Goal: Transaction & Acquisition: Download file/media

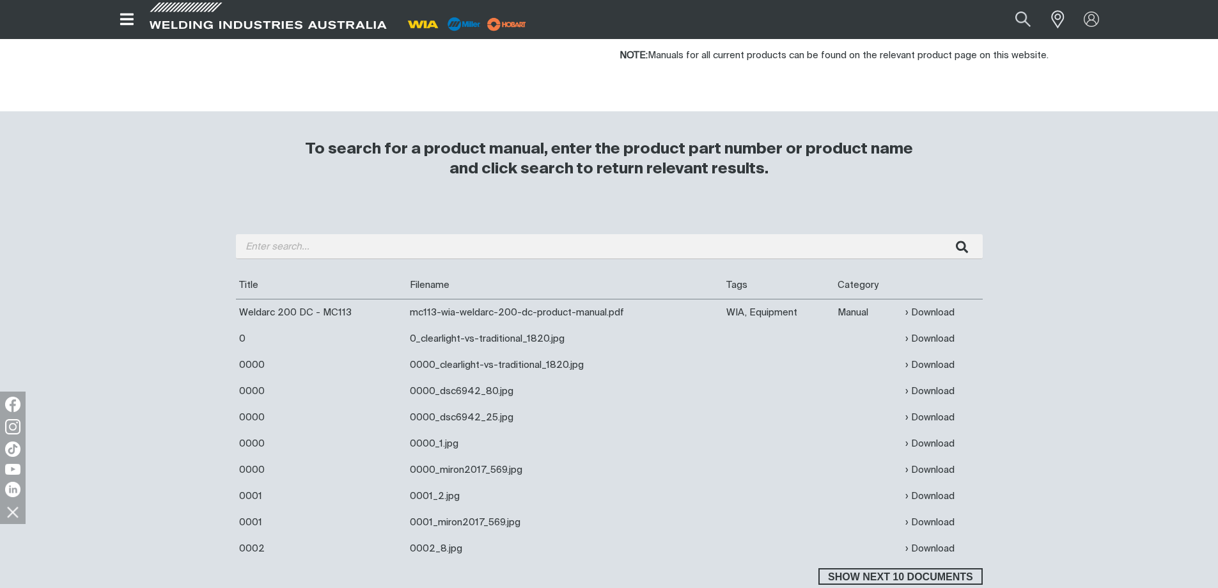
scroll to position [320, 0]
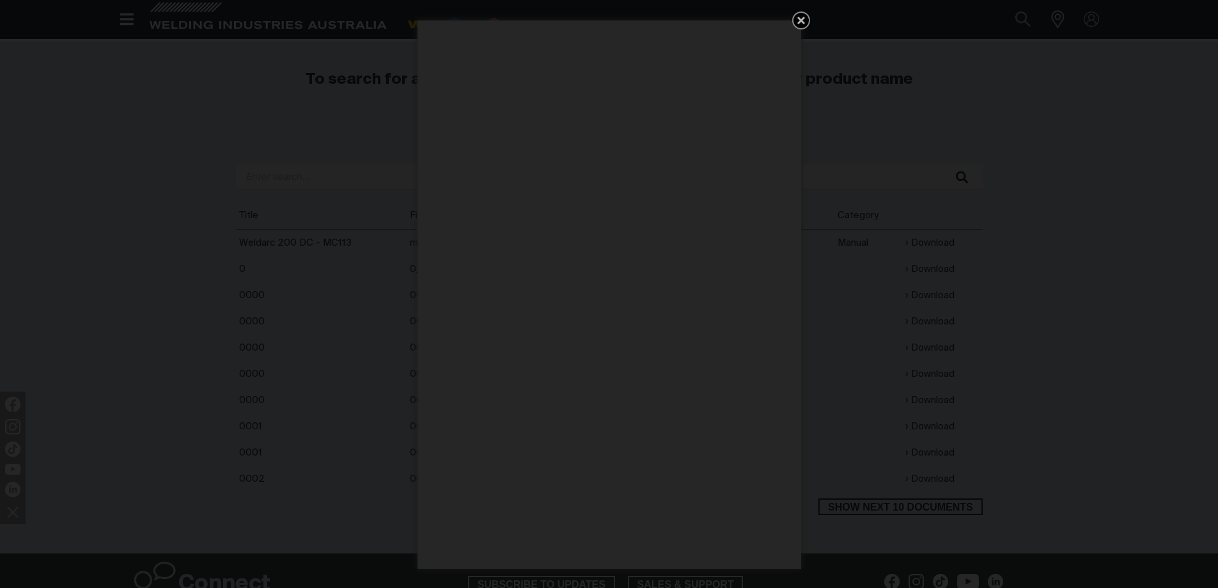
click at [803, 20] on icon "Get 5 WIA Welding Guides Free!" at bounding box center [801, 20] width 15 height 15
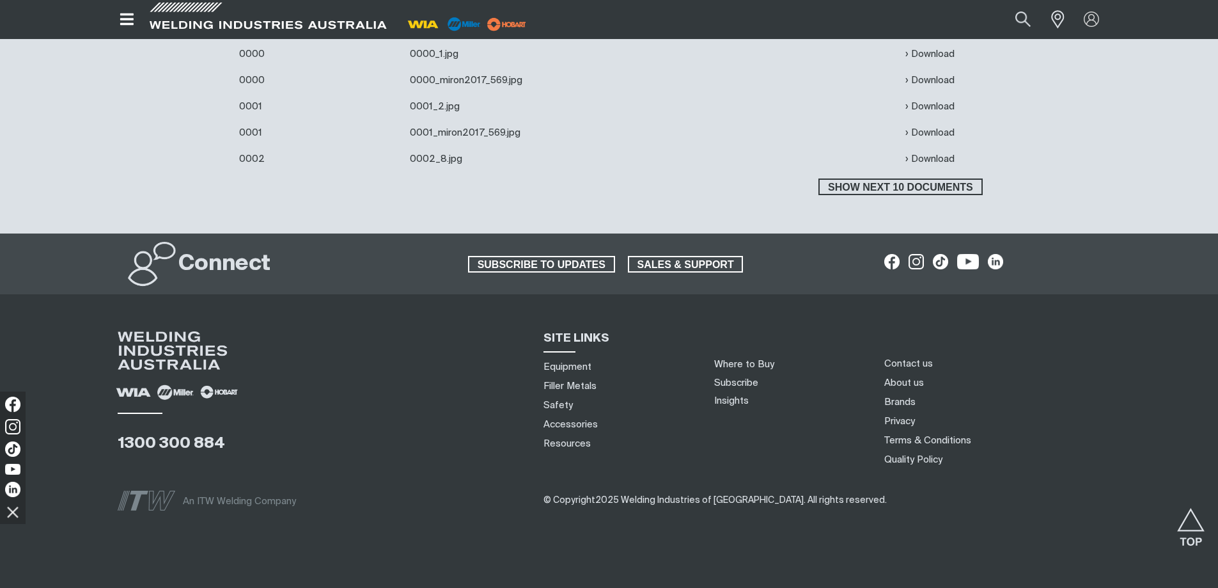
scroll to position [384, 0]
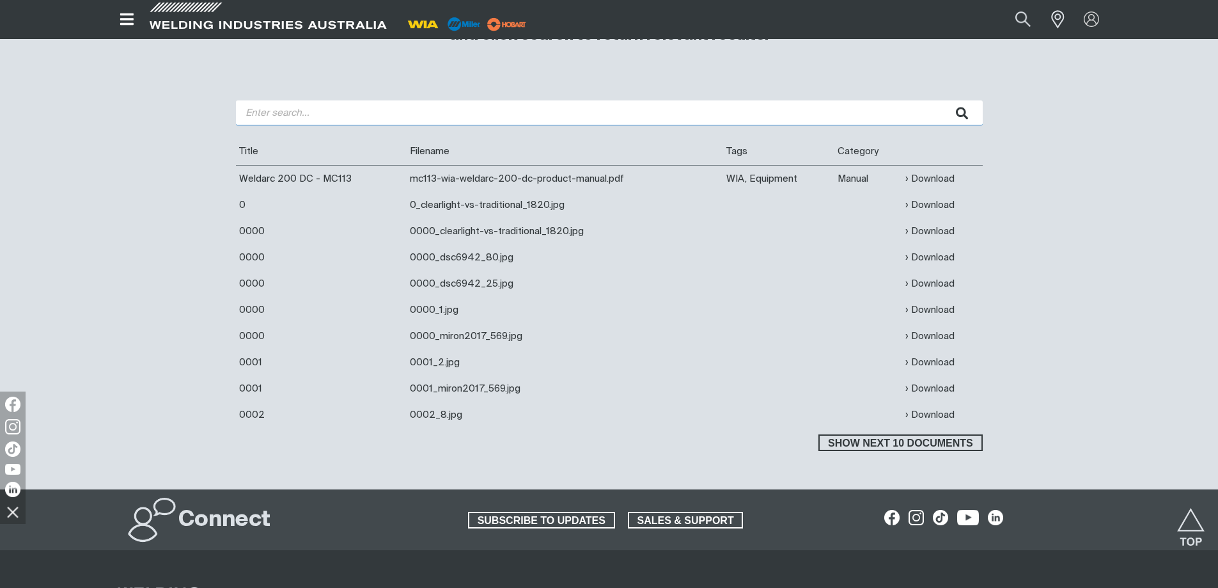
click at [301, 114] on input "search" at bounding box center [609, 112] width 747 height 25
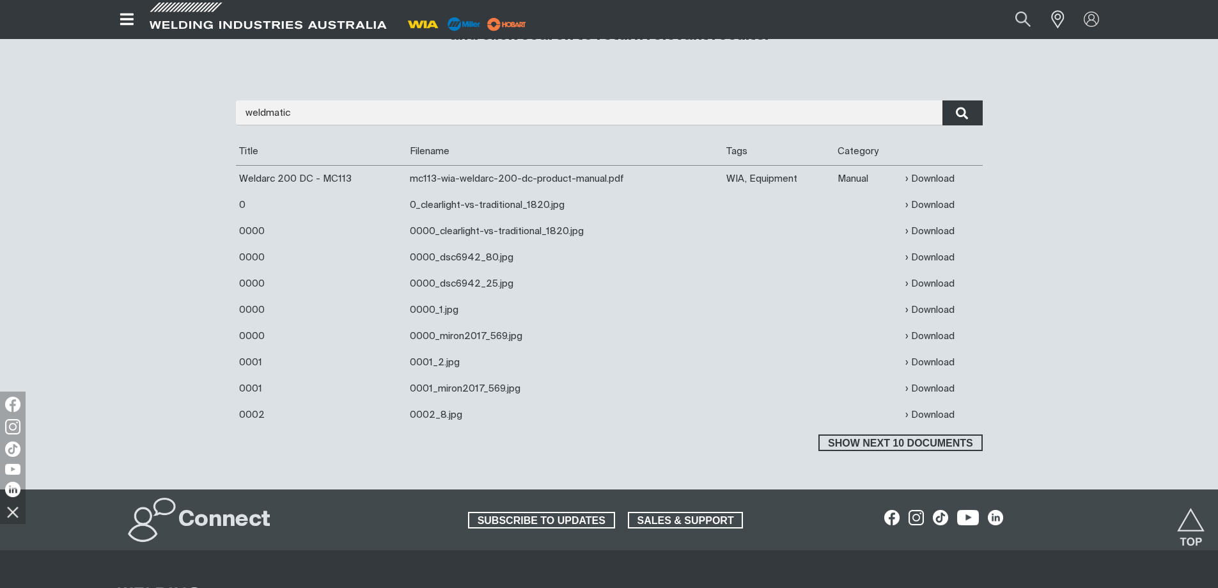
click at [966, 113] on icon "submit" at bounding box center [962, 113] width 12 height 13
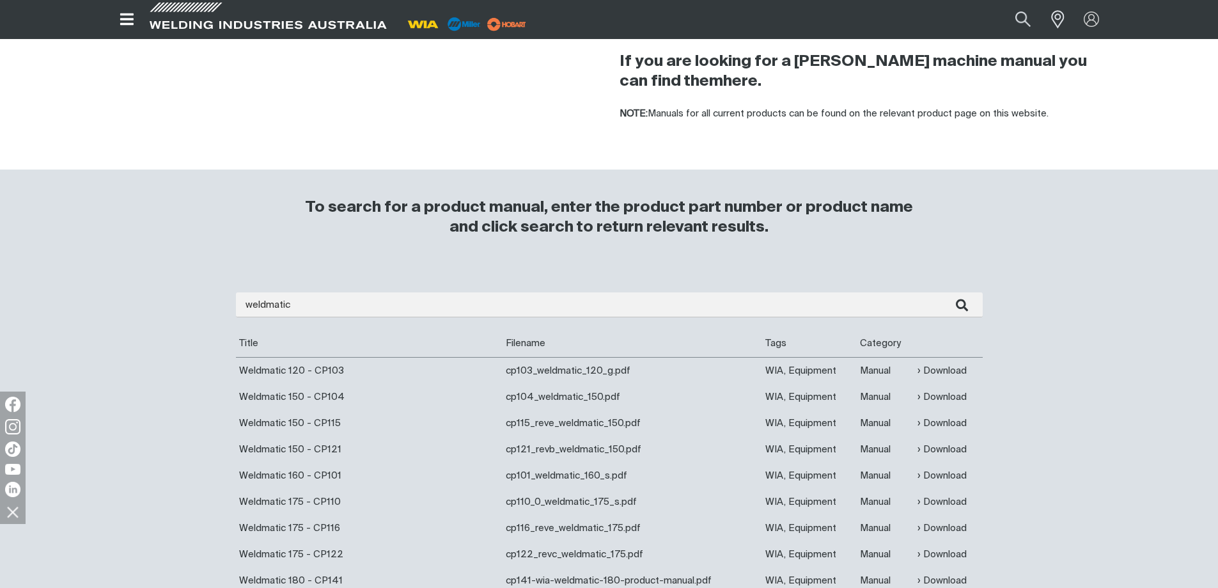
scroll to position [384, 0]
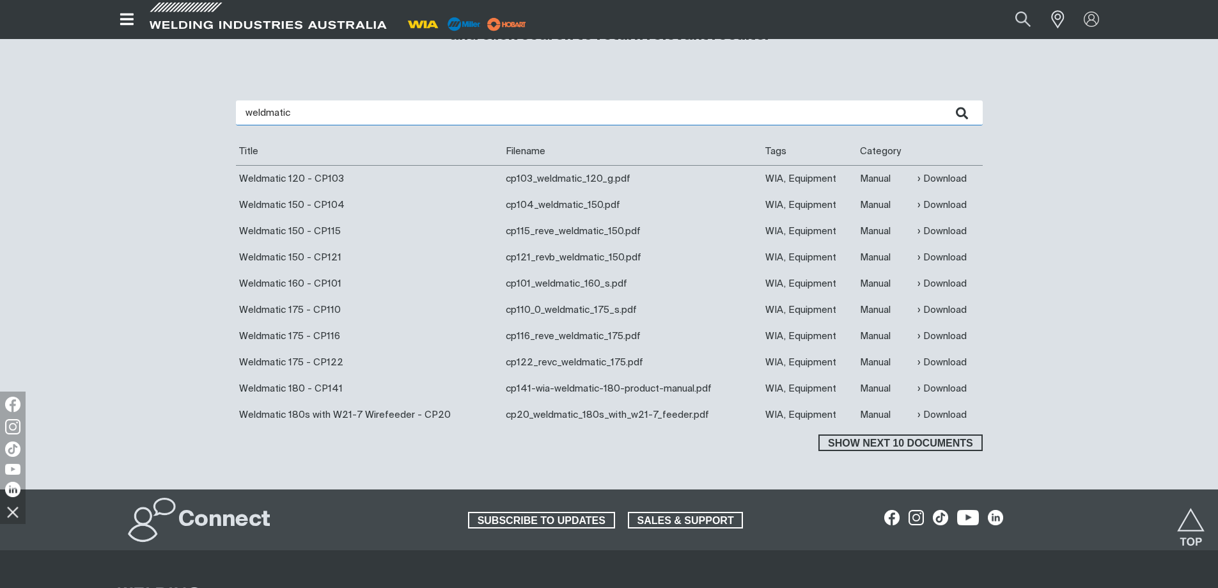
click at [331, 111] on input "weldmatic" at bounding box center [609, 112] width 747 height 25
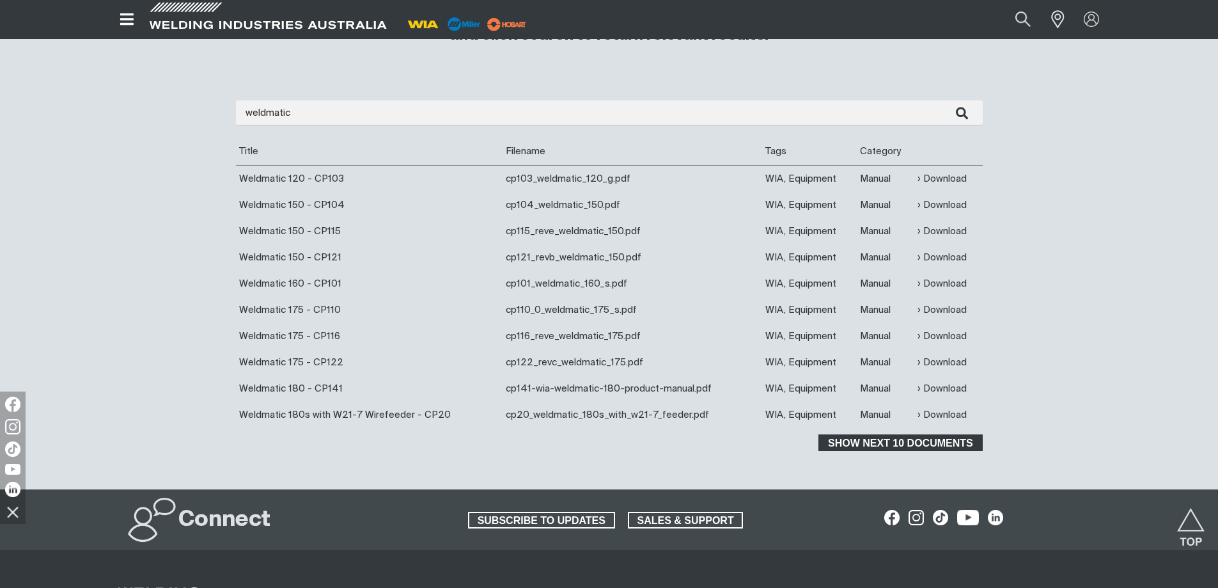
click at [922, 442] on span "Show next 10 documents" at bounding box center [900, 442] width 161 height 17
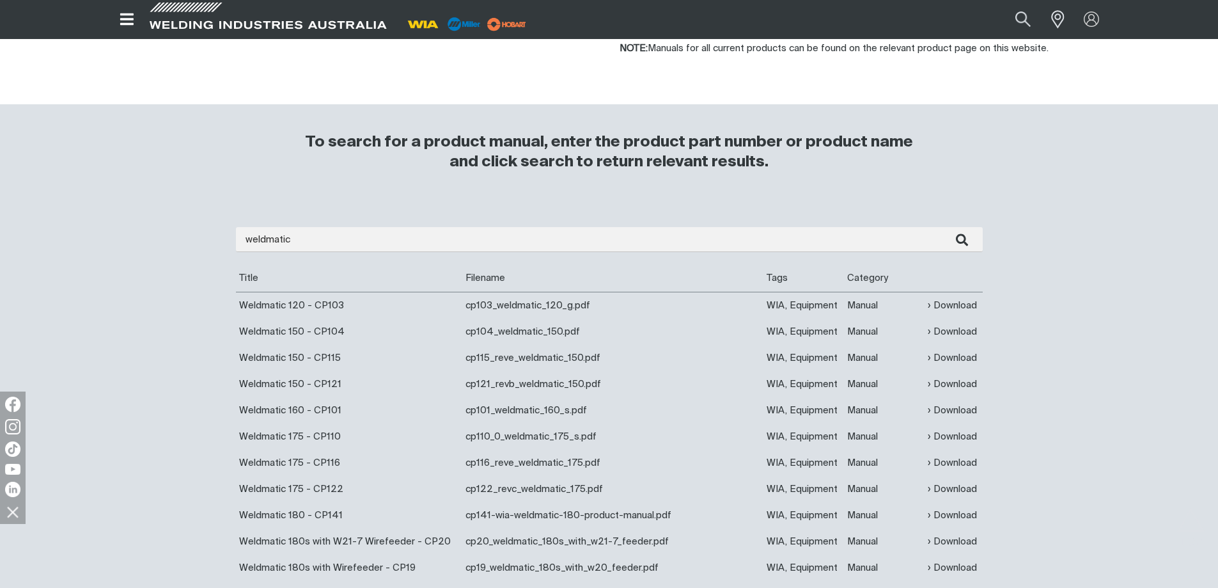
scroll to position [256, 0]
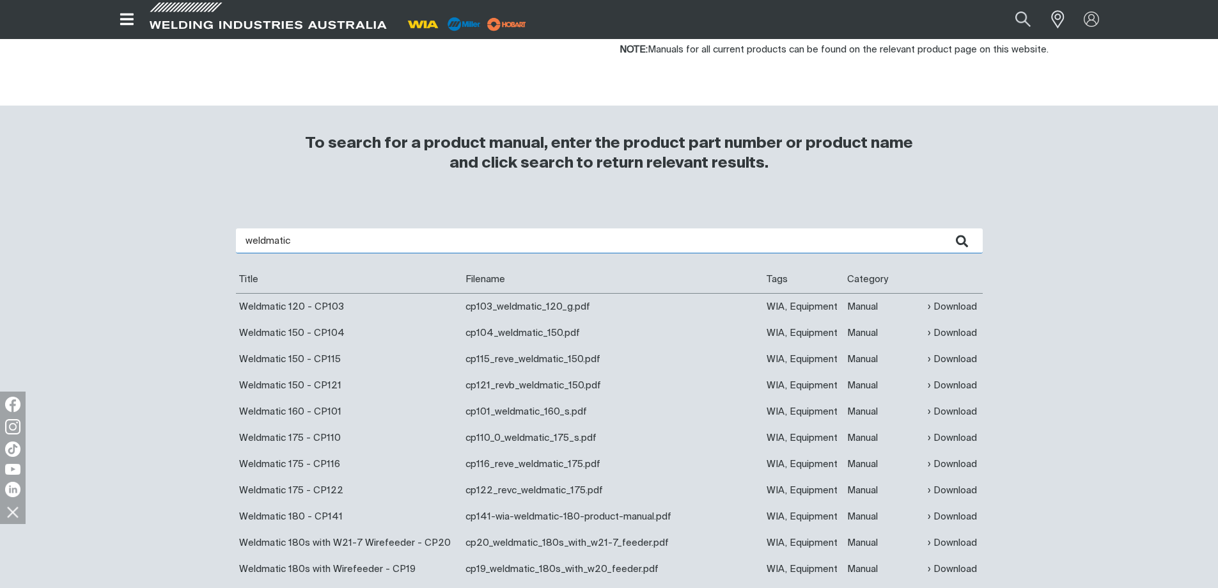
click at [322, 239] on input "weldmatic" at bounding box center [609, 240] width 747 height 25
type input "weldmatic cp112"
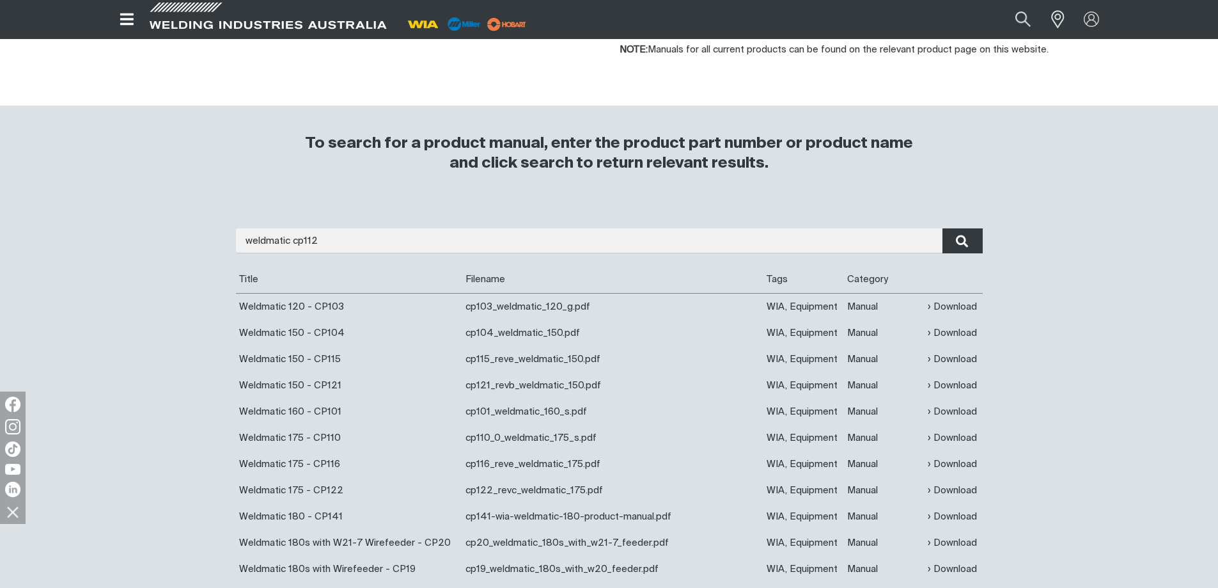
click at [957, 244] on icon "submit" at bounding box center [962, 241] width 13 height 17
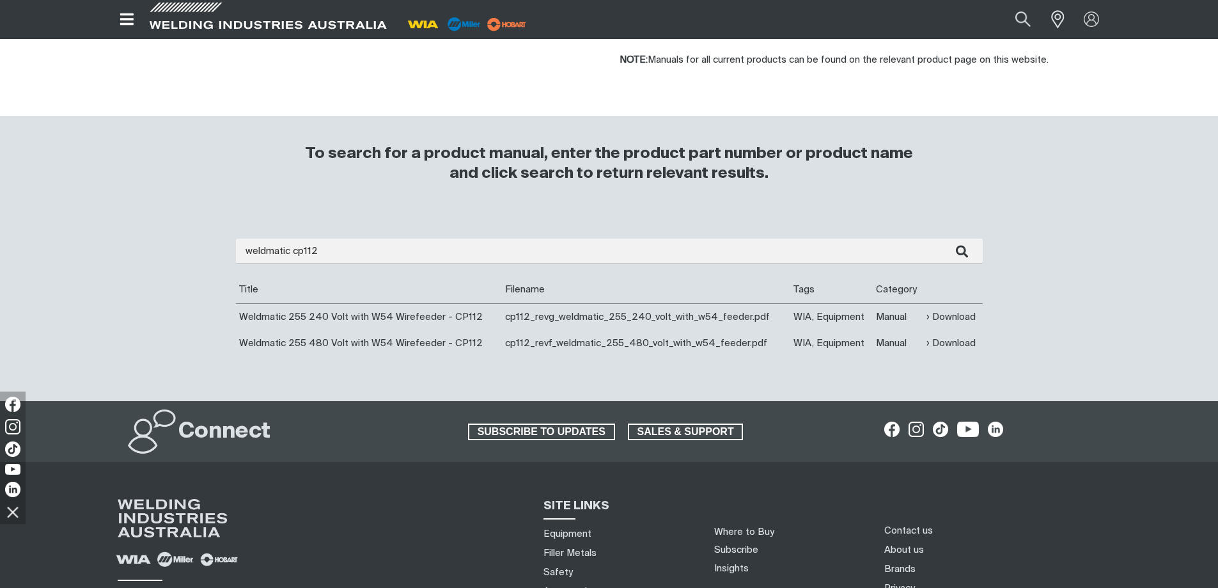
scroll to position [320, 0]
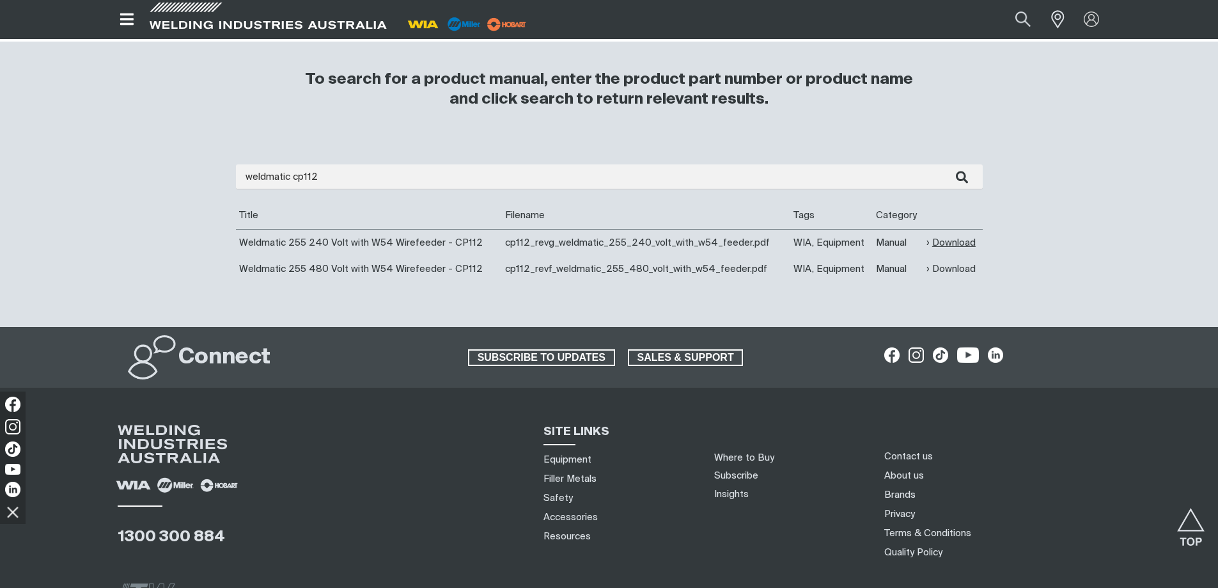
click at [950, 242] on link "Download" at bounding box center [951, 242] width 49 height 15
